Goal: Go to known website: Go to known website

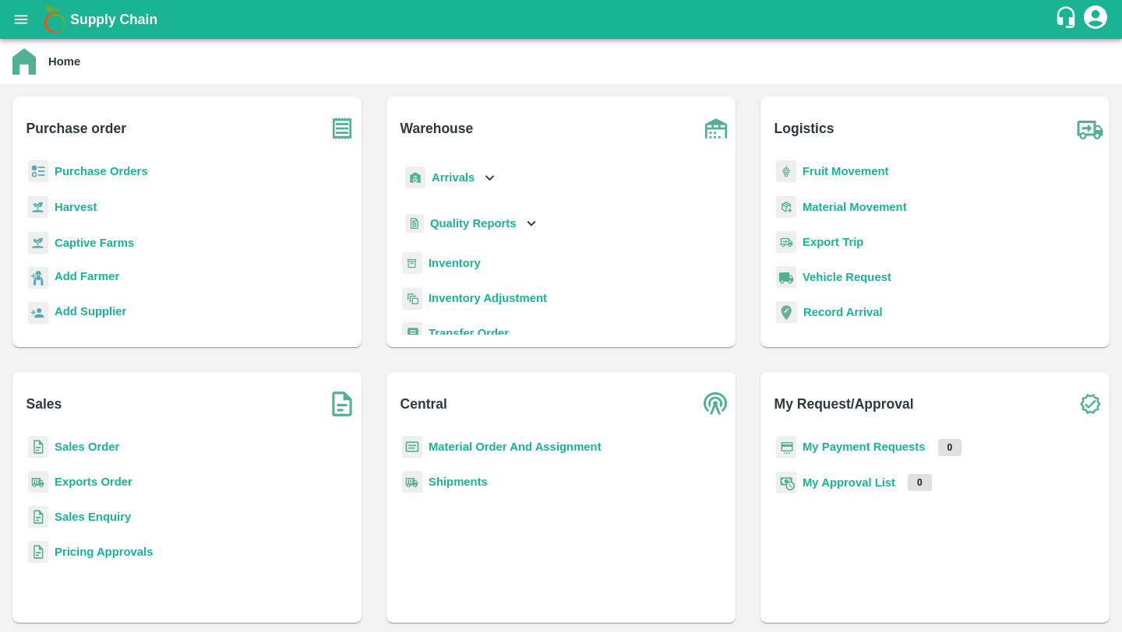
click at [597, 54] on div "Home" at bounding box center [559, 61] width 1094 height 26
